Goal: Book appointment/travel/reservation

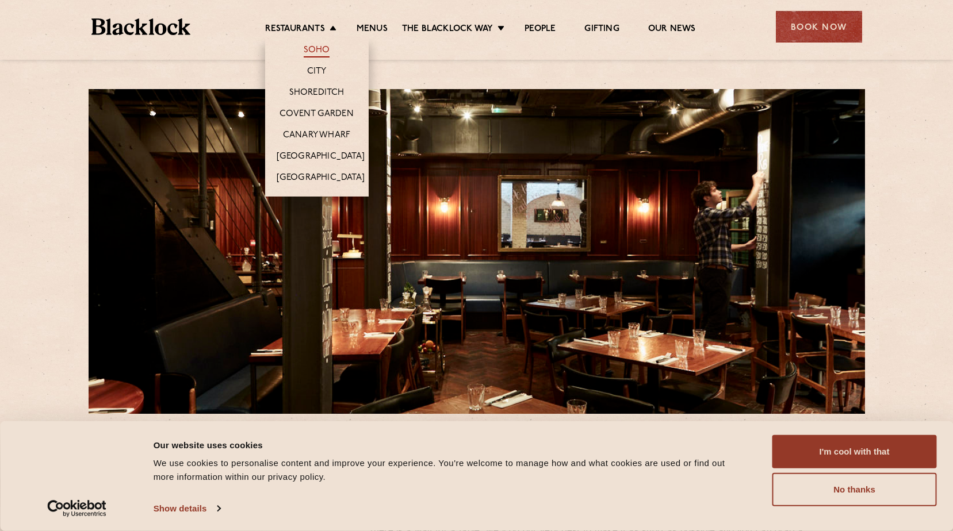
click at [317, 52] on link "Soho" at bounding box center [317, 51] width 26 height 13
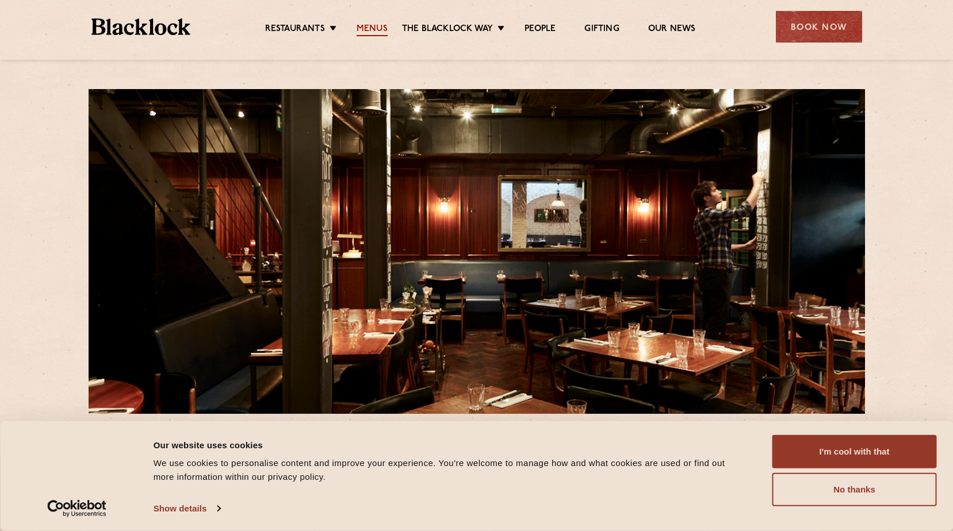
click at [374, 27] on link "Menus" at bounding box center [372, 30] width 31 height 13
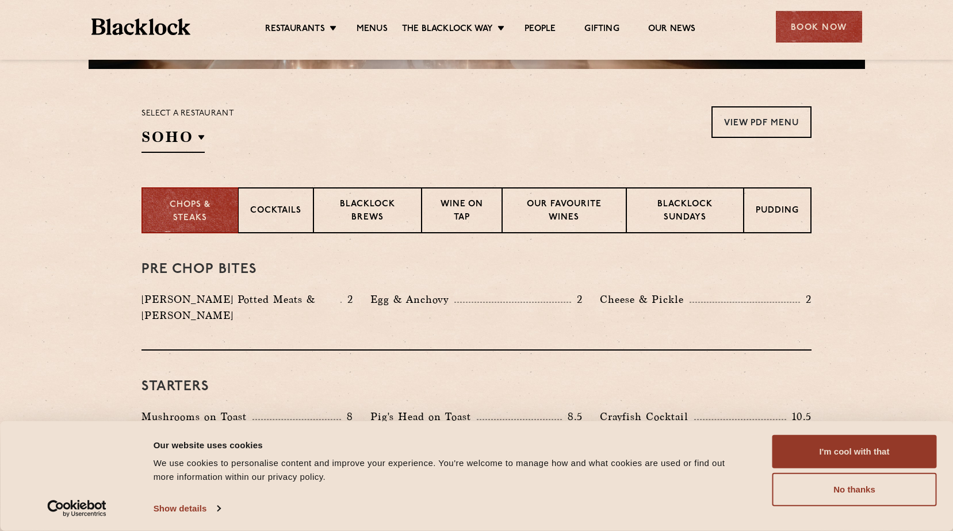
scroll to position [460, 0]
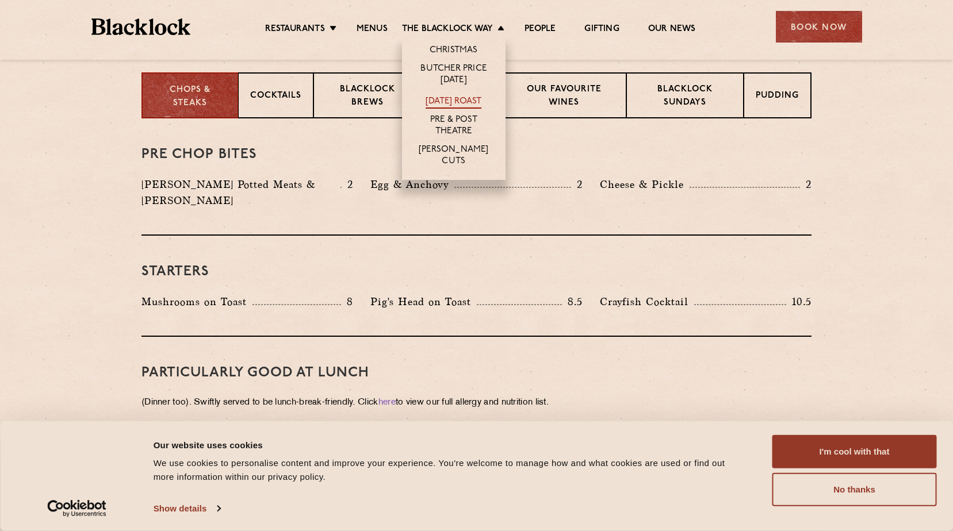
click at [455, 97] on link "[DATE] Roast" at bounding box center [454, 102] width 56 height 13
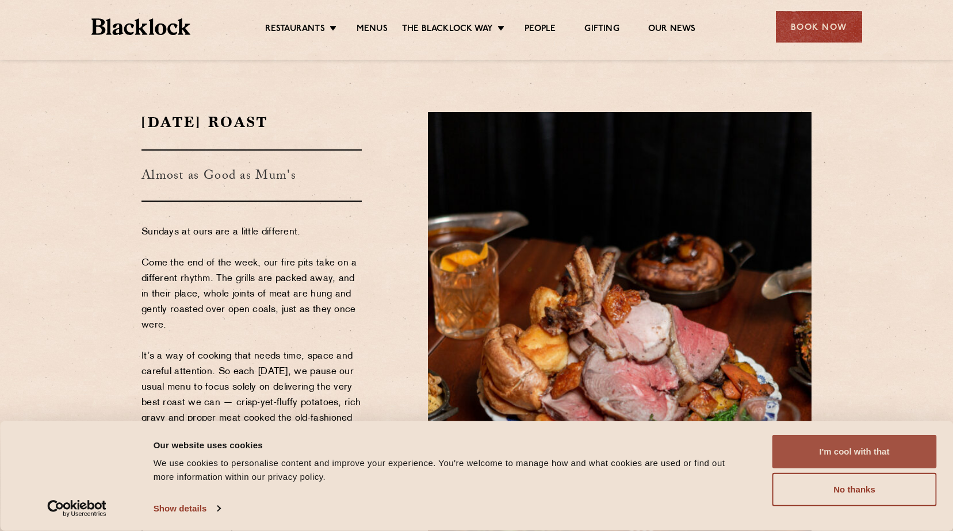
click at [840, 450] on button "I'm cool with that" at bounding box center [854, 451] width 164 height 33
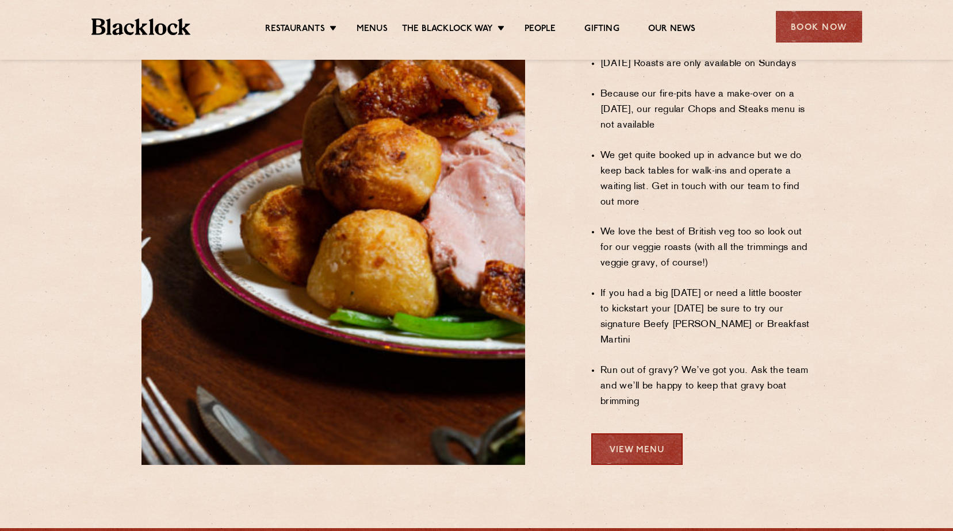
scroll to position [863, 0]
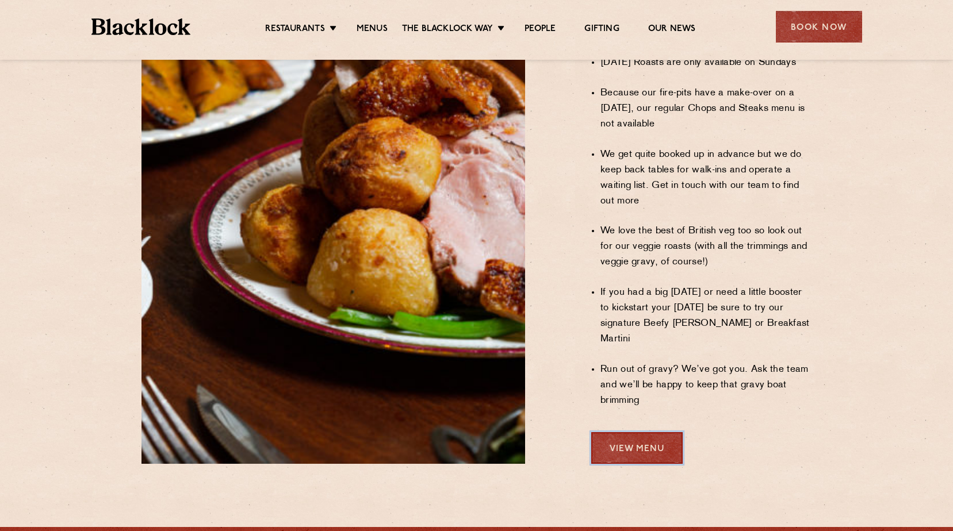
click at [625, 433] on link "View Menu" at bounding box center [636, 449] width 91 height 32
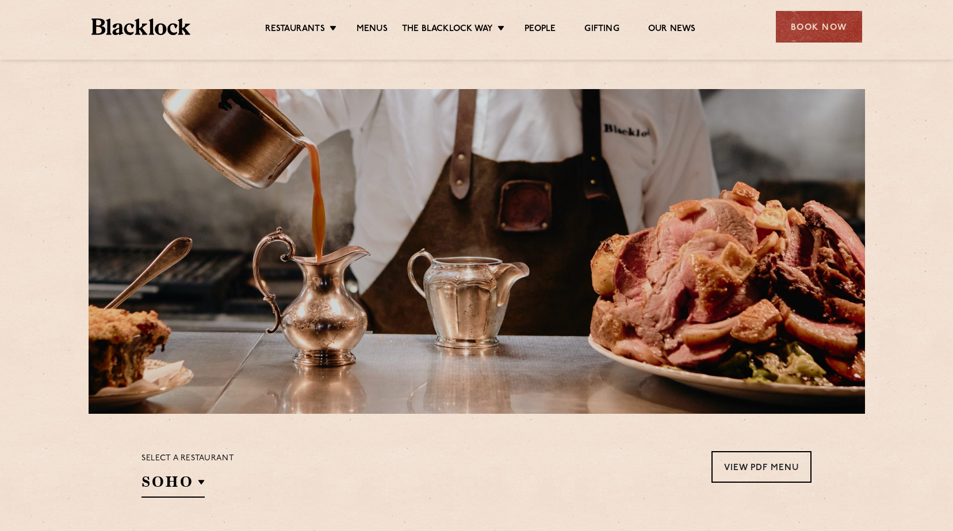
click at [372, 27] on link "Menus" at bounding box center [372, 30] width 31 height 13
drag, startPoint x: 0, startPoint y: 0, endPoint x: 372, endPoint y: 27, distance: 373.1
click at [372, 27] on link "Menus" at bounding box center [372, 30] width 31 height 13
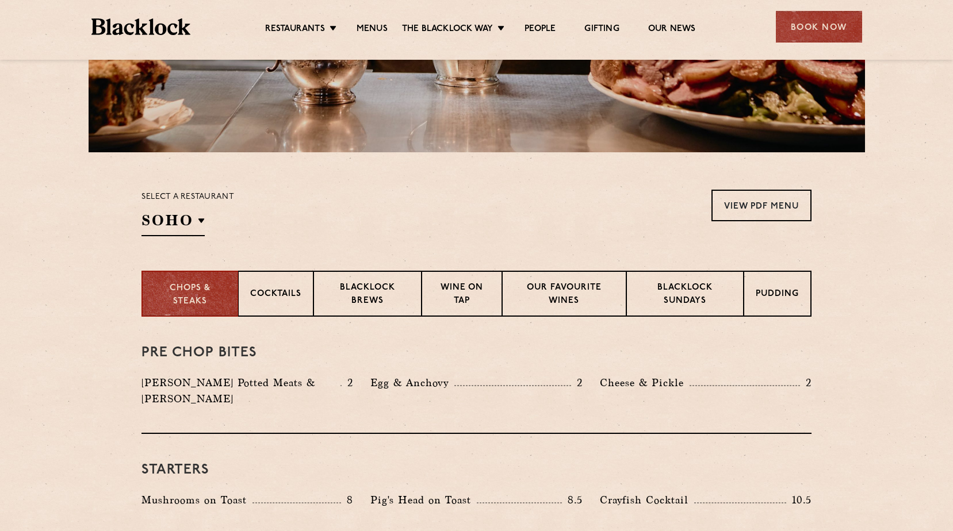
scroll to position [288, 0]
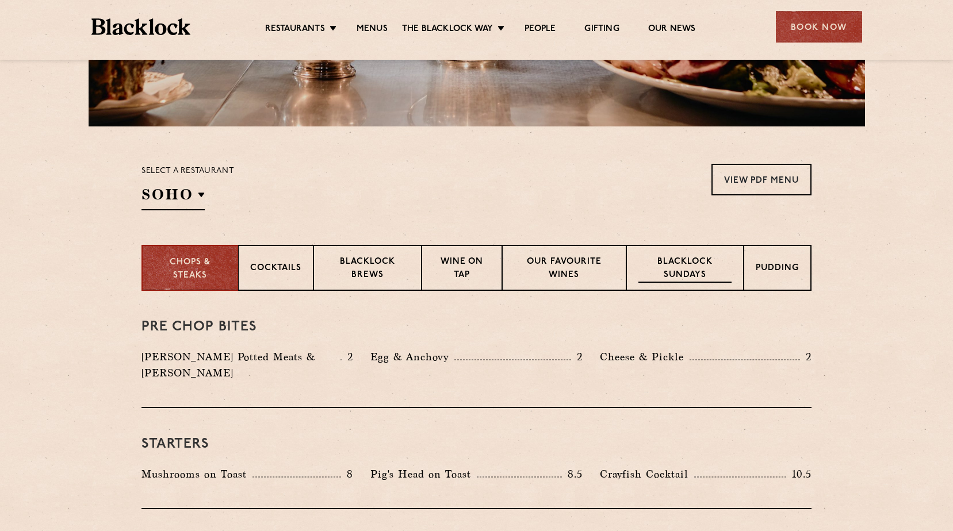
click at [693, 265] on p "Blacklock Sundays" at bounding box center [684, 269] width 93 height 27
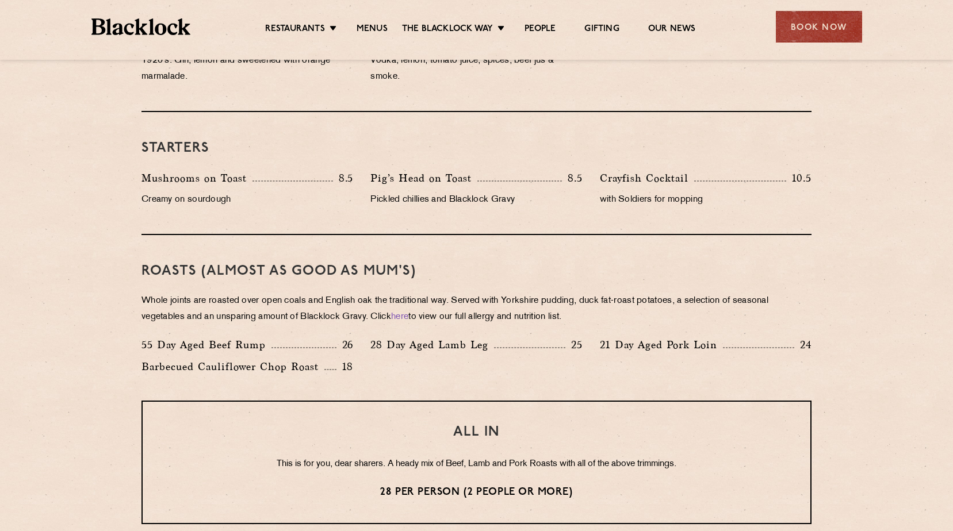
scroll to position [633, 0]
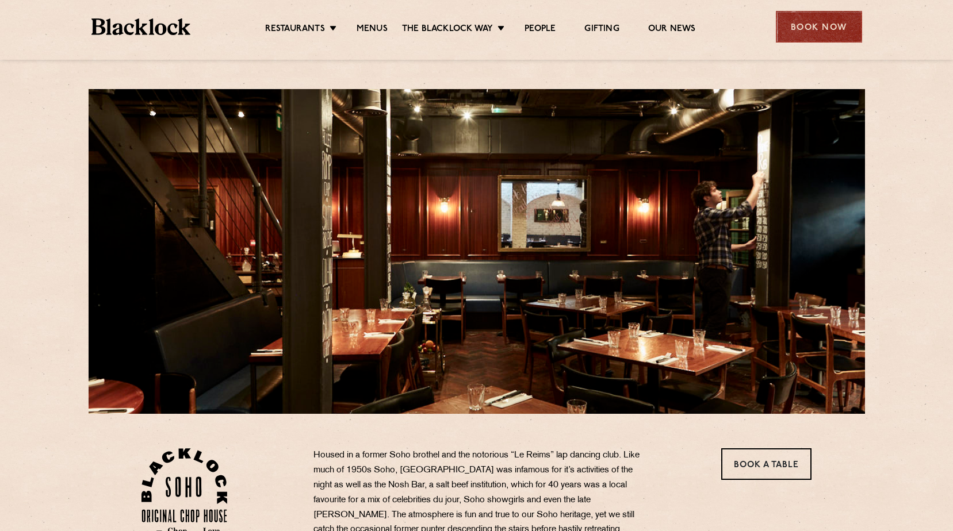
click at [805, 28] on div "Book Now" at bounding box center [819, 27] width 86 height 32
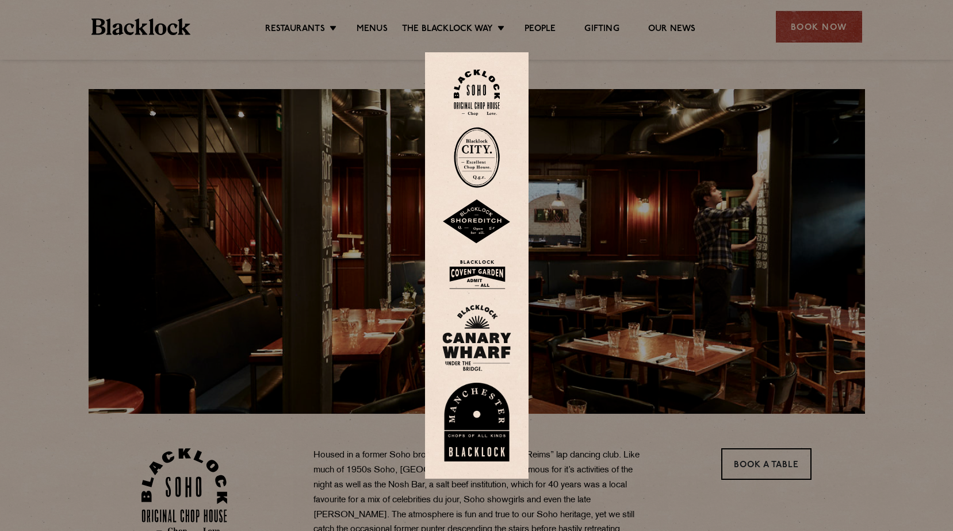
click at [476, 270] on img at bounding box center [476, 274] width 69 height 37
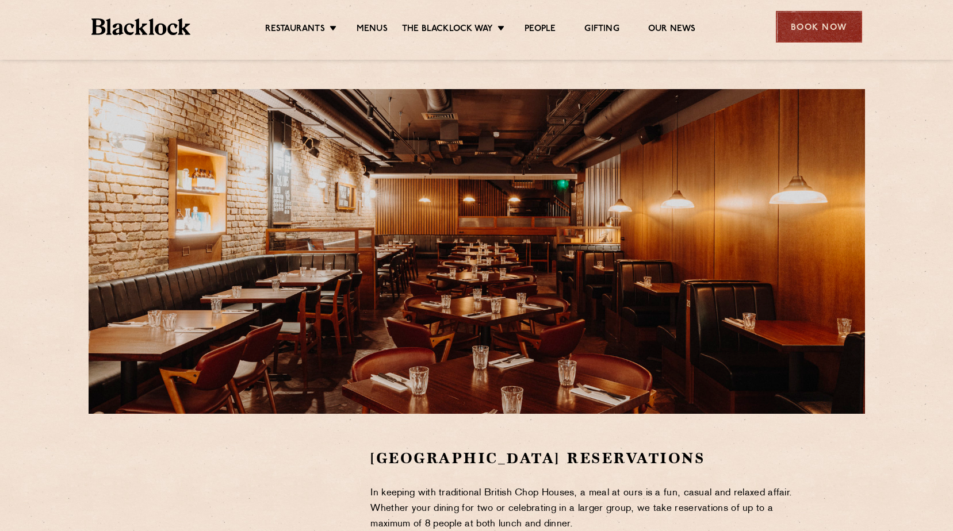
click at [797, 24] on div "Book Now" at bounding box center [819, 27] width 86 height 32
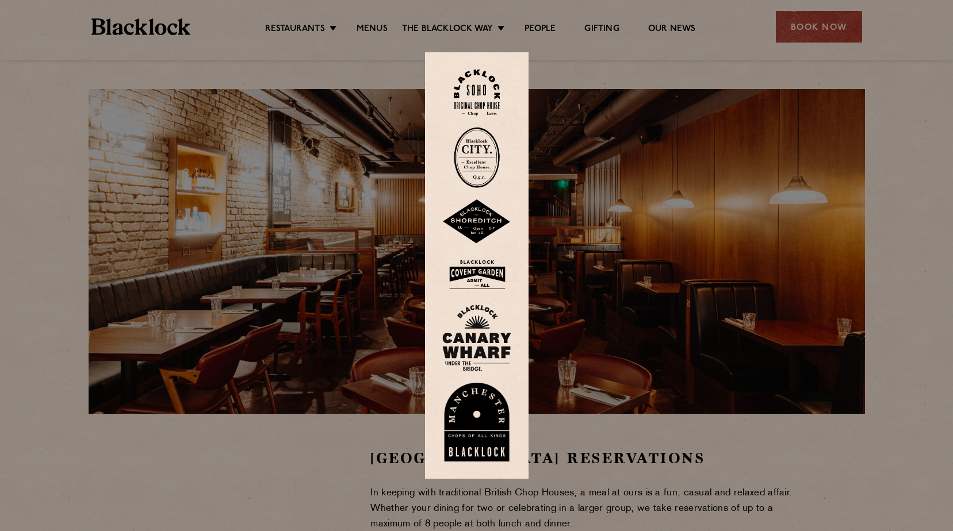
click at [479, 89] on img at bounding box center [477, 93] width 46 height 47
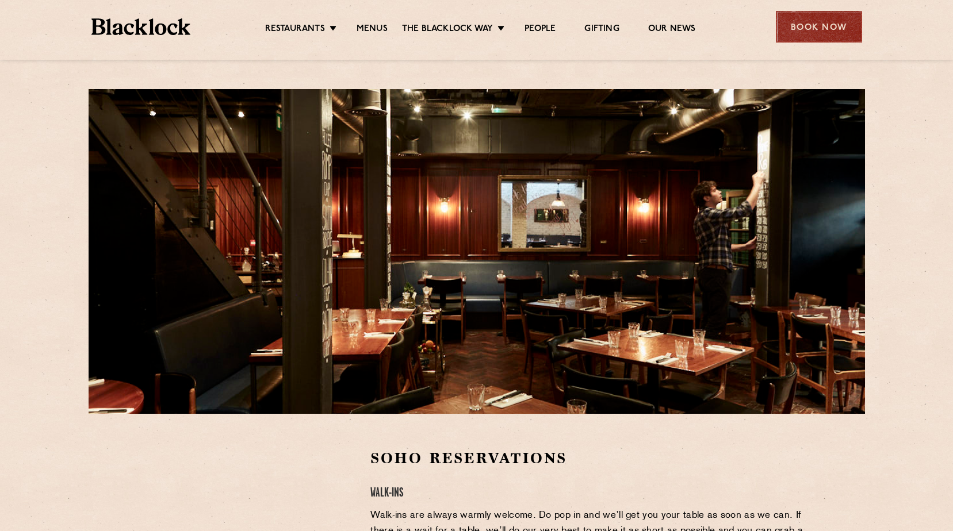
click at [813, 24] on div "Book Now" at bounding box center [819, 27] width 86 height 32
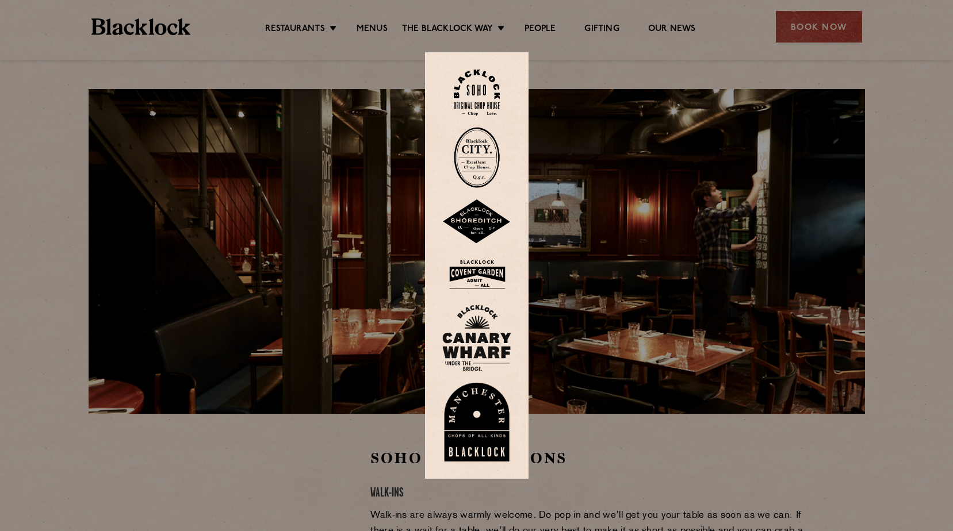
click at [476, 88] on img at bounding box center [477, 93] width 46 height 47
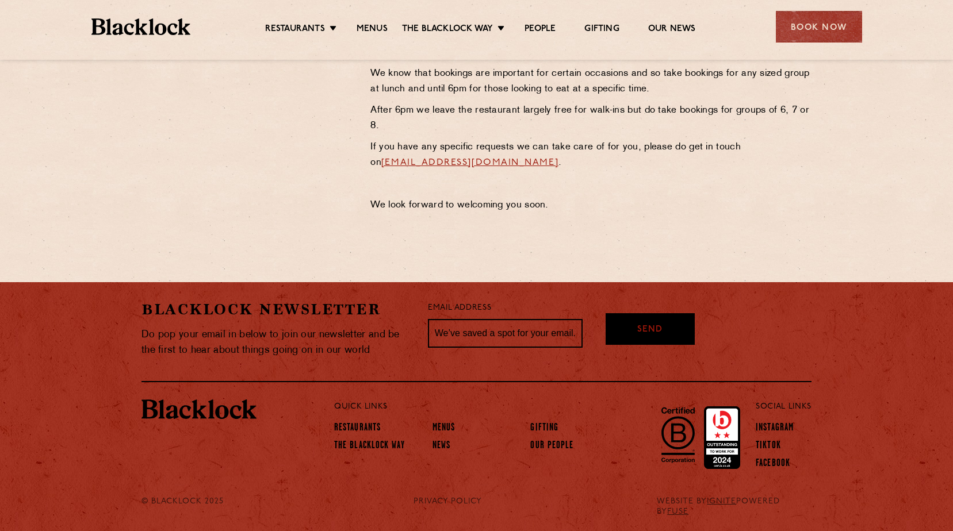
scroll to position [548, 0]
click at [360, 427] on link "Restaurants" at bounding box center [357, 428] width 47 height 13
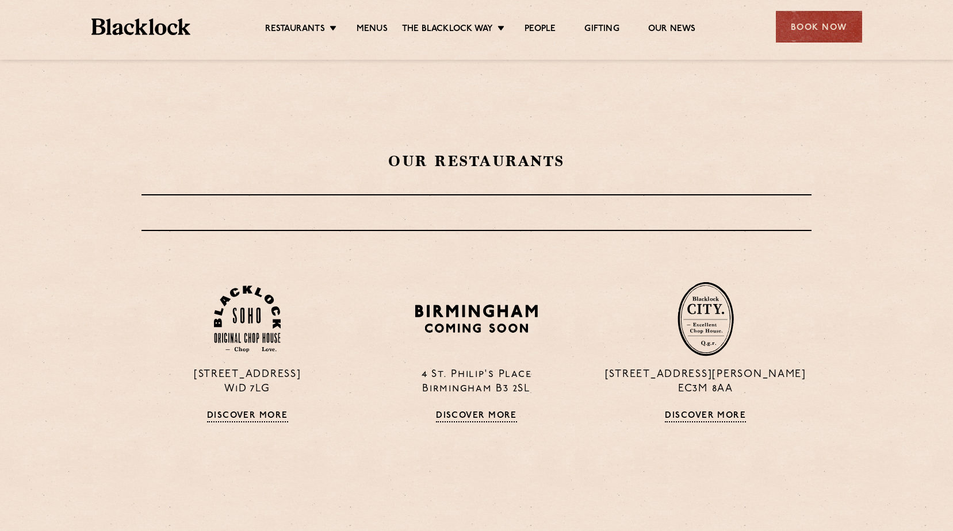
scroll to position [403, 0]
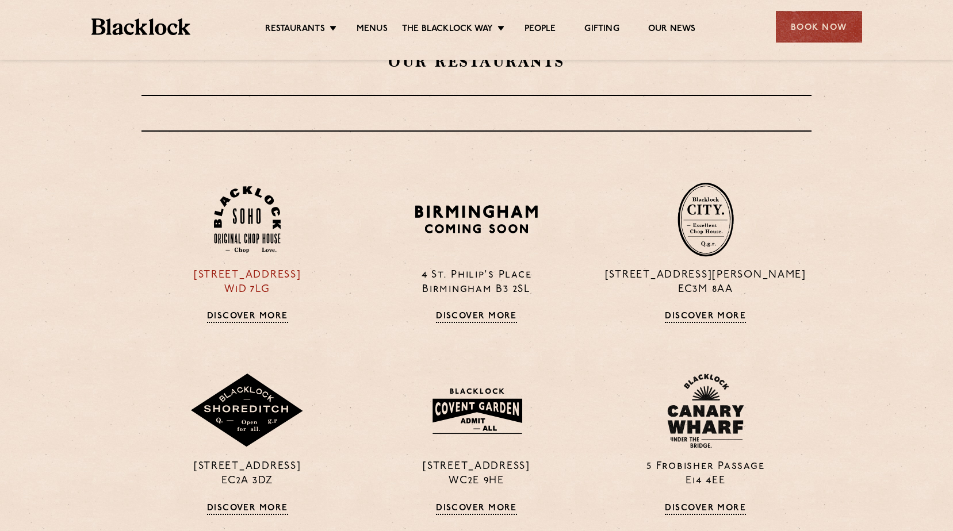
click at [235, 316] on link "Discover More" at bounding box center [247, 318] width 81 height 12
click at [473, 402] on img at bounding box center [476, 411] width 111 height 60
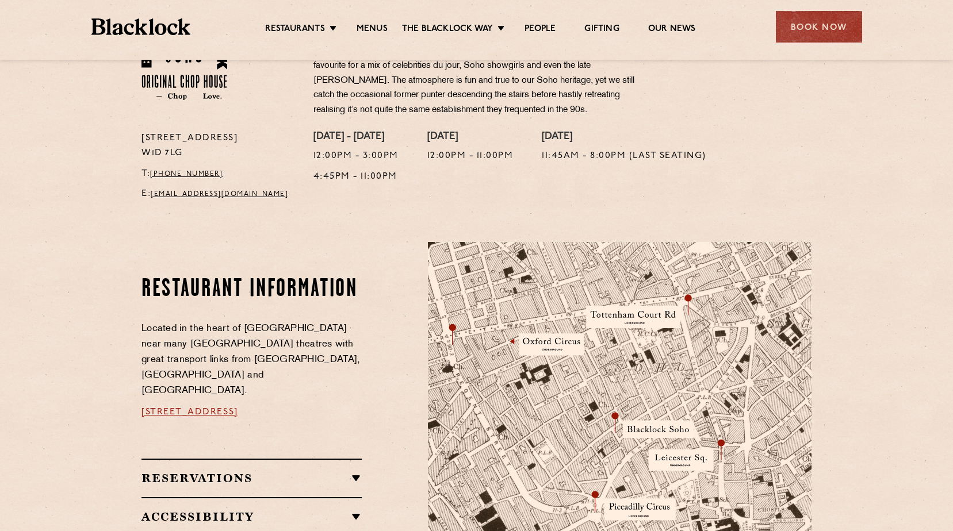
scroll to position [460, 0]
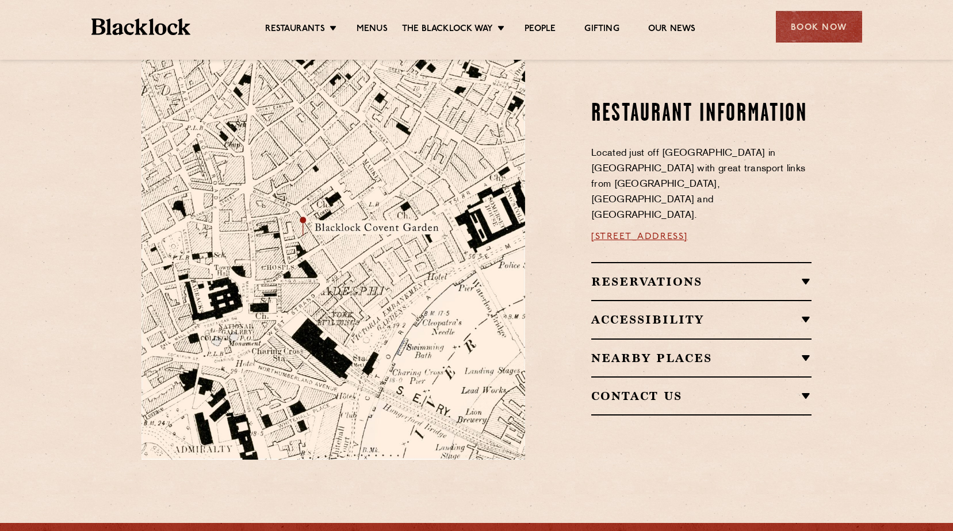
scroll to position [633, 0]
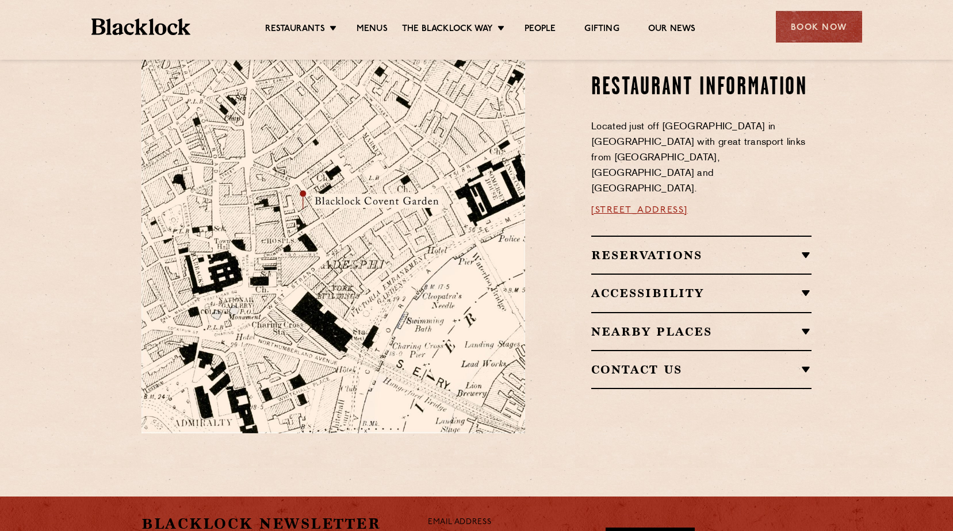
click at [774, 248] on h2 "Reservations" at bounding box center [701, 255] width 220 height 14
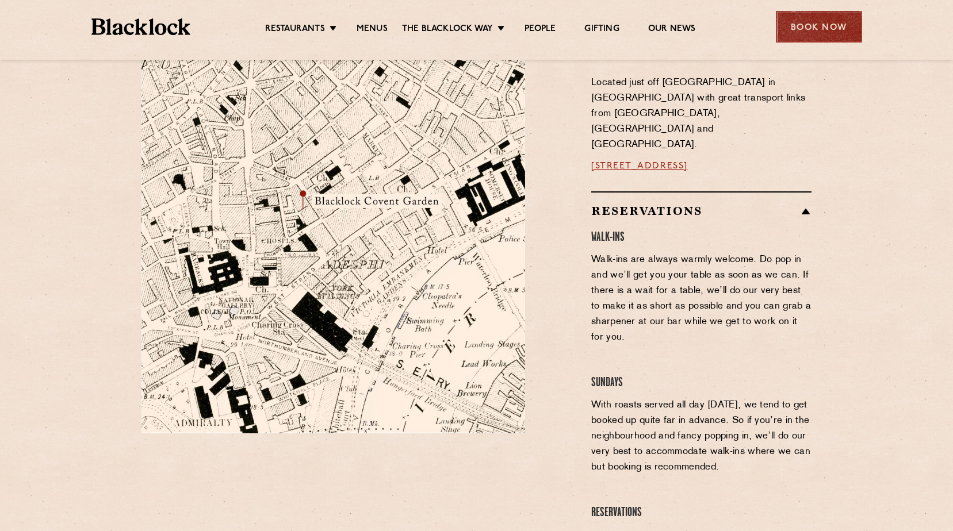
click at [805, 22] on div "Book Now" at bounding box center [819, 27] width 86 height 32
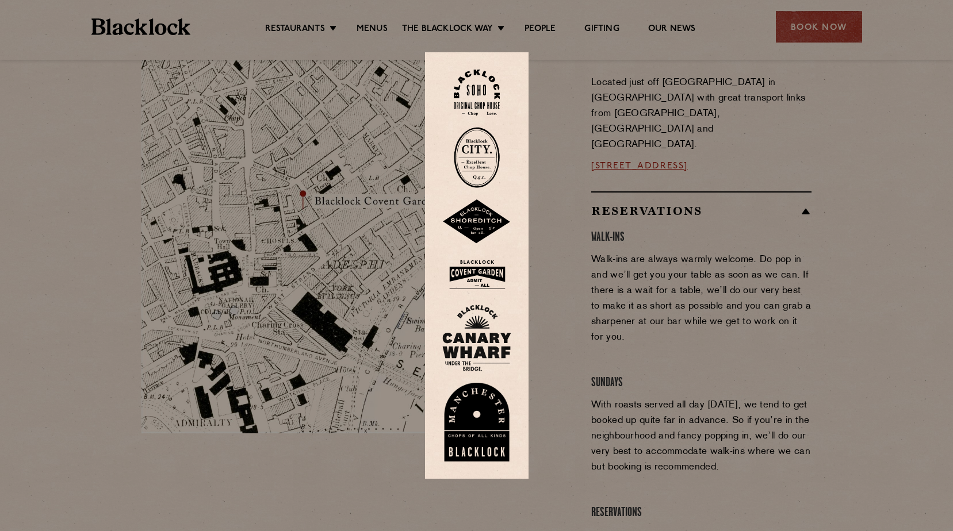
click at [826, 37] on div at bounding box center [476, 265] width 953 height 531
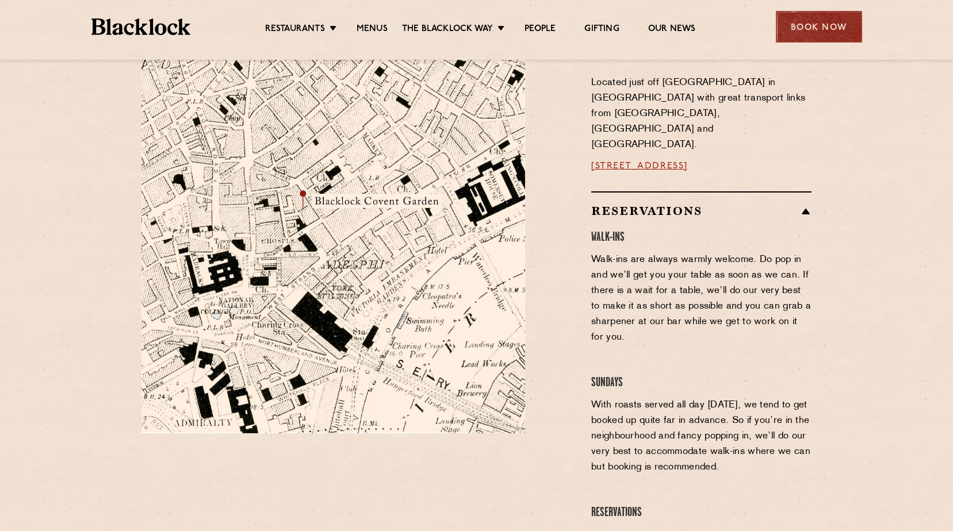
click at [811, 22] on div "Book Now" at bounding box center [819, 27] width 86 height 32
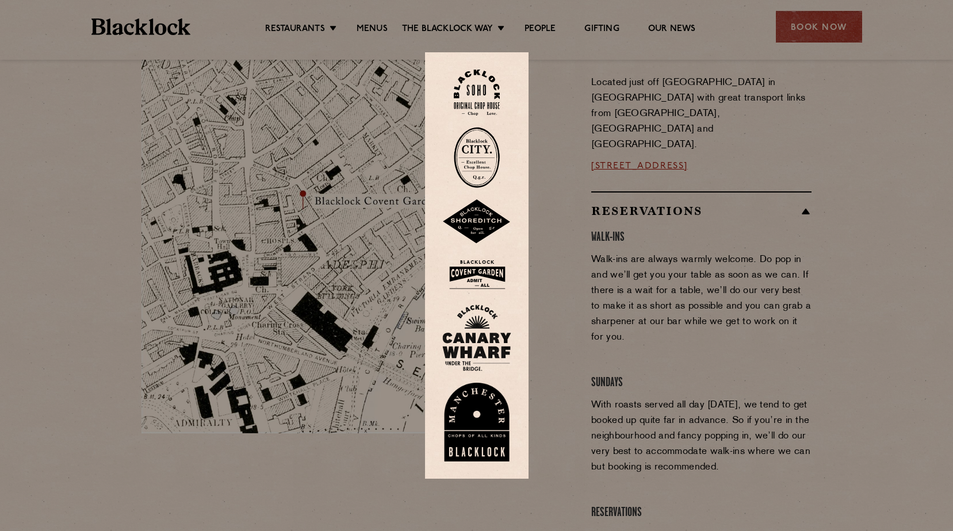
click at [465, 274] on img at bounding box center [476, 274] width 69 height 37
